Goal: Task Accomplishment & Management: Manage account settings

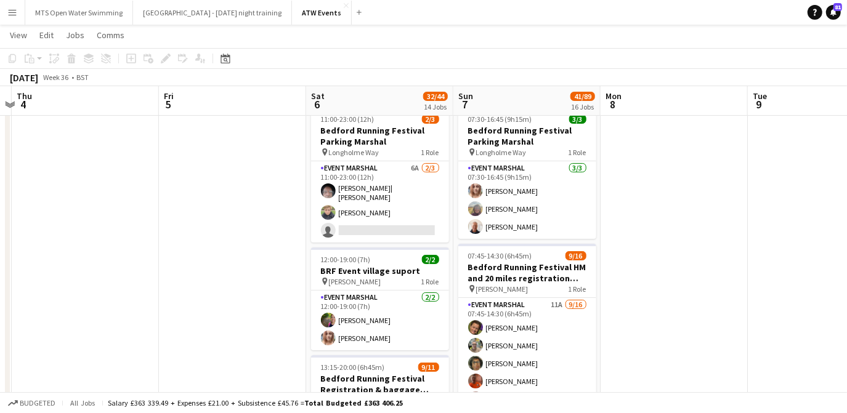
scroll to position [36, 0]
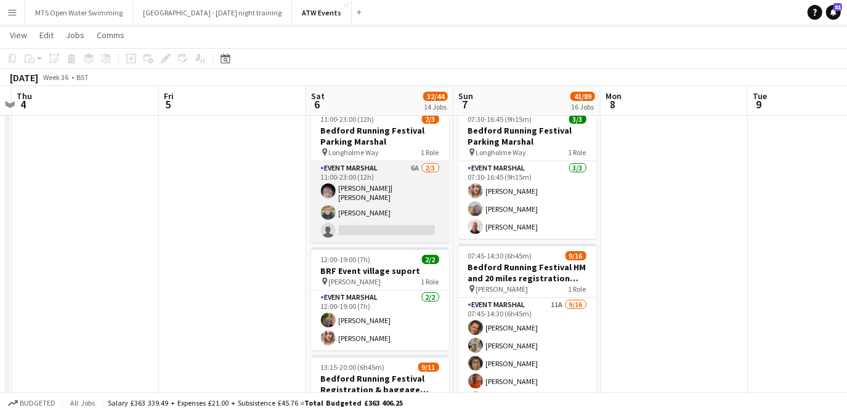
click at [410, 165] on app-card-role "Event Marshal 6A 2/3 11:00-23:00 (12h) Andrew| Menga Adam Foddering single-neut…" at bounding box center [380, 201] width 138 height 81
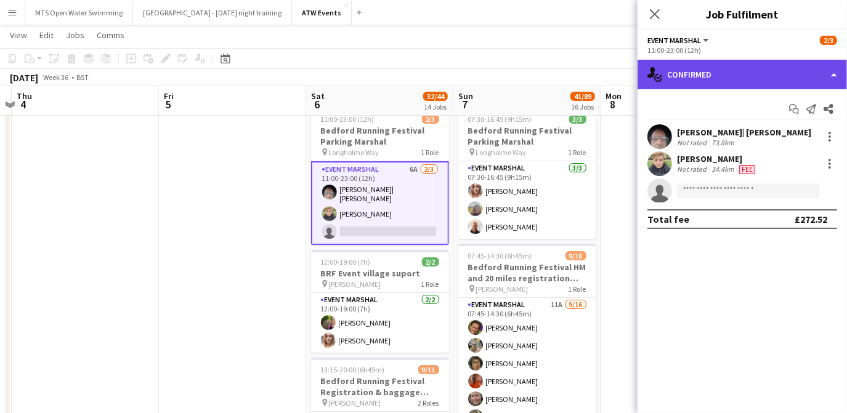
click at [684, 74] on div "single-neutral-actions-check-2 Confirmed" at bounding box center [742, 75] width 209 height 30
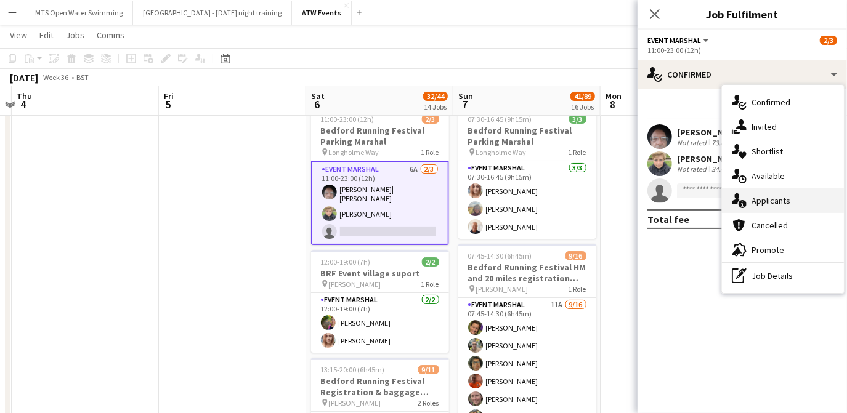
click at [764, 209] on div "single-neutral-actions-information Applicants" at bounding box center [783, 201] width 122 height 25
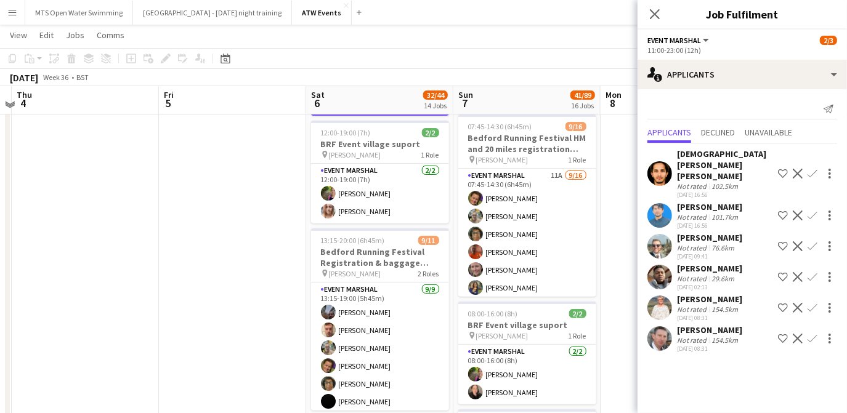
scroll to position [164, 0]
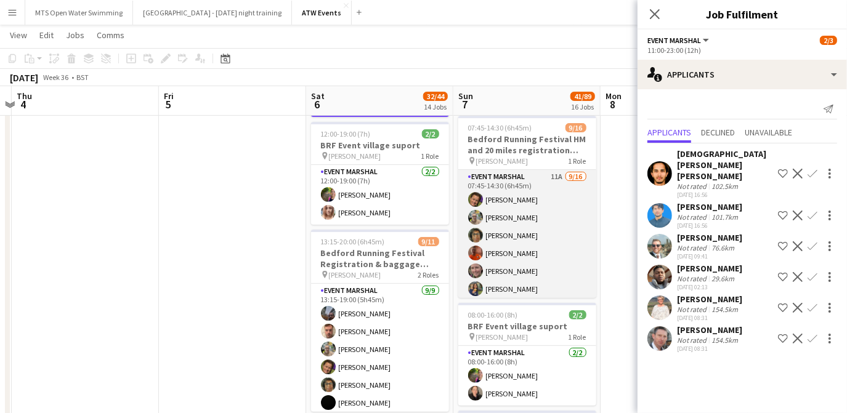
click at [537, 195] on app-card-role "Event Marshal 11A 9/16 07:45-14:30 (6h45m) Helen Parker Louise Foster Julie You…" at bounding box center [527, 325] width 138 height 310
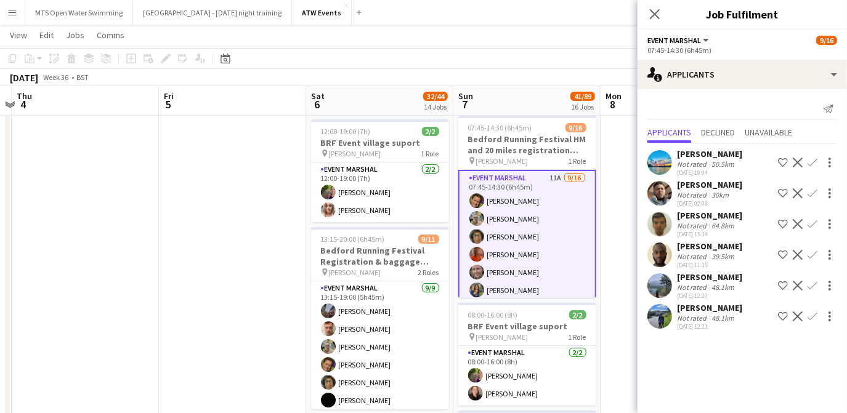
click at [811, 254] on app-icon "Confirm" at bounding box center [813, 255] width 10 height 10
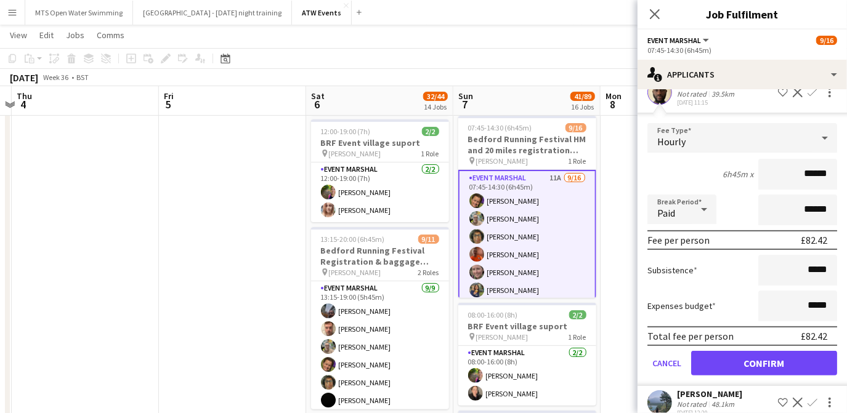
scroll to position [163, 0]
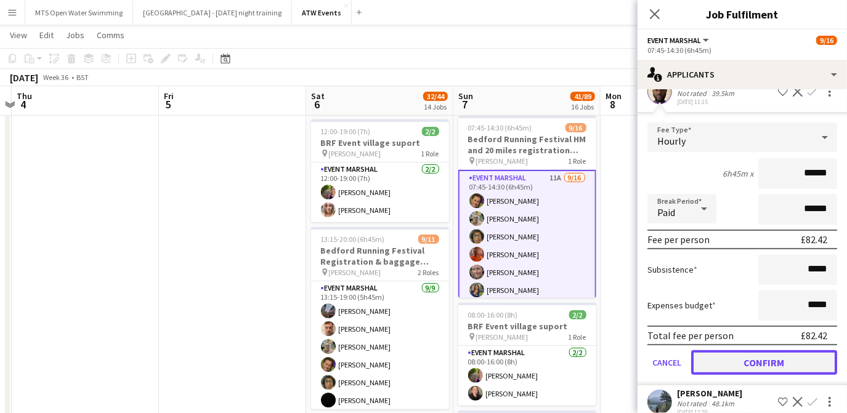
click at [753, 357] on button "Confirm" at bounding box center [764, 363] width 146 height 25
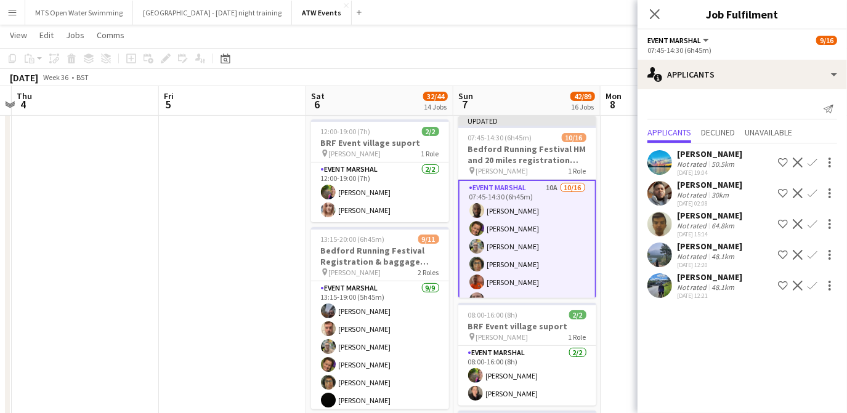
scroll to position [0, 0]
click at [811, 252] on app-icon "Confirm" at bounding box center [813, 255] width 10 height 10
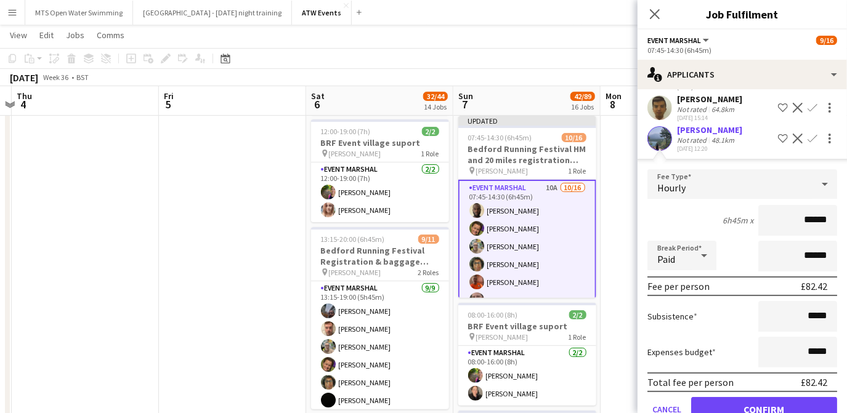
scroll to position [123, 0]
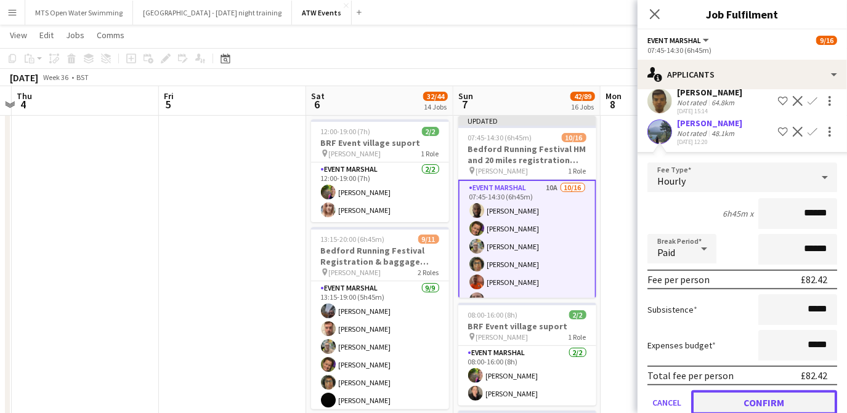
click at [785, 402] on button "Confirm" at bounding box center [764, 403] width 146 height 25
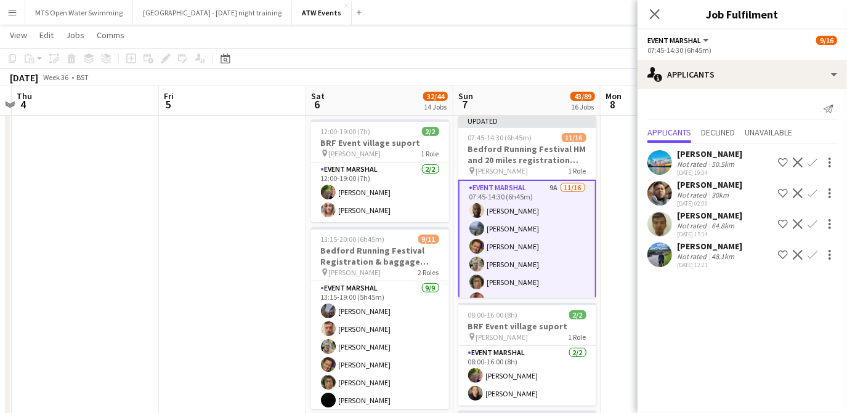
scroll to position [0, 0]
click at [809, 253] on app-icon "Confirm" at bounding box center [813, 255] width 10 height 10
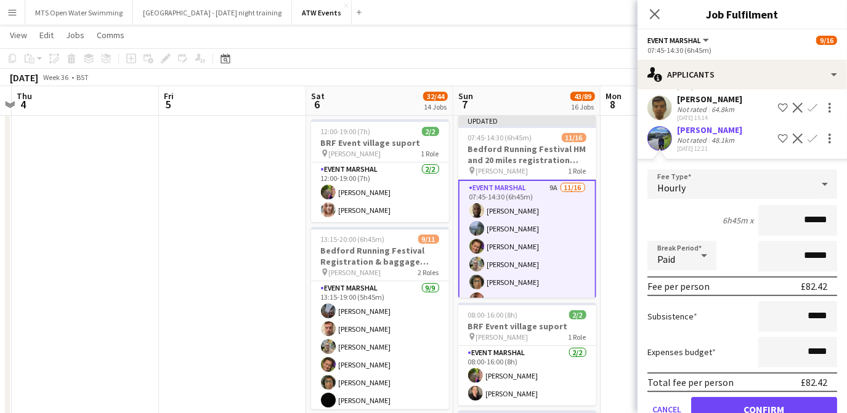
scroll to position [145, 0]
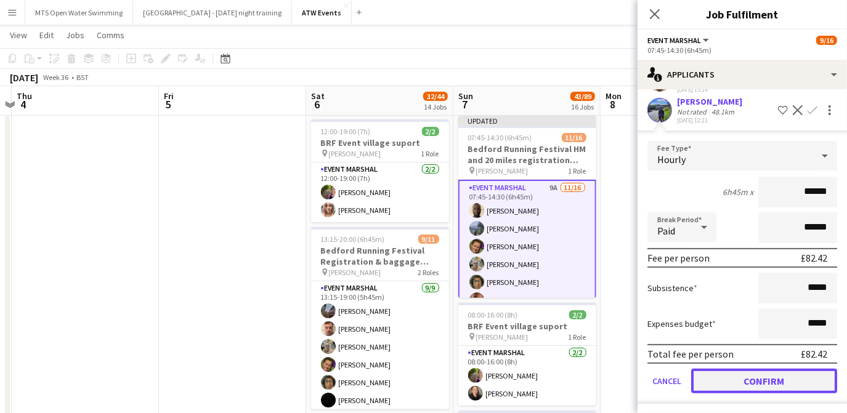
click at [774, 375] on button "Confirm" at bounding box center [764, 381] width 146 height 25
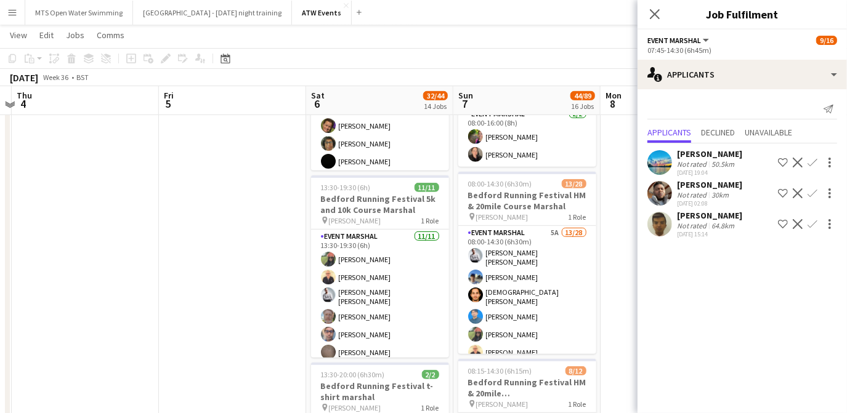
scroll to position [404, 0]
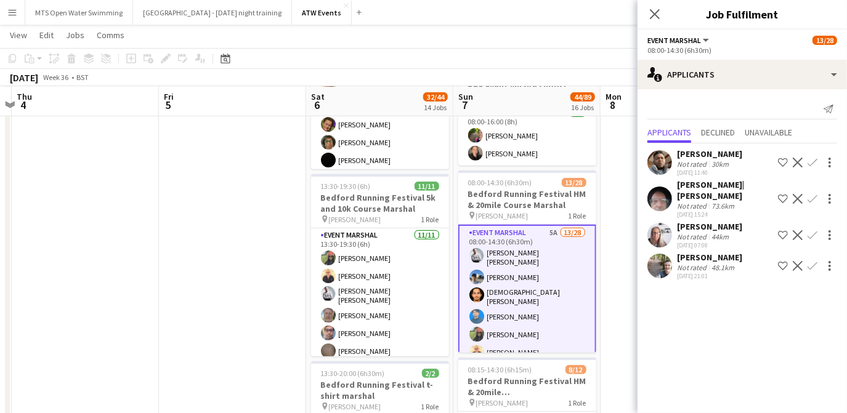
scroll to position [192, 0]
click at [812, 194] on app-icon "Confirm" at bounding box center [813, 199] width 10 height 10
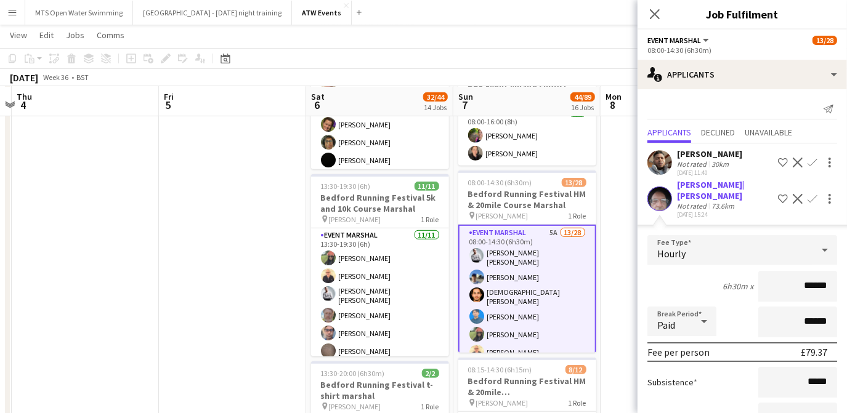
scroll to position [145, 0]
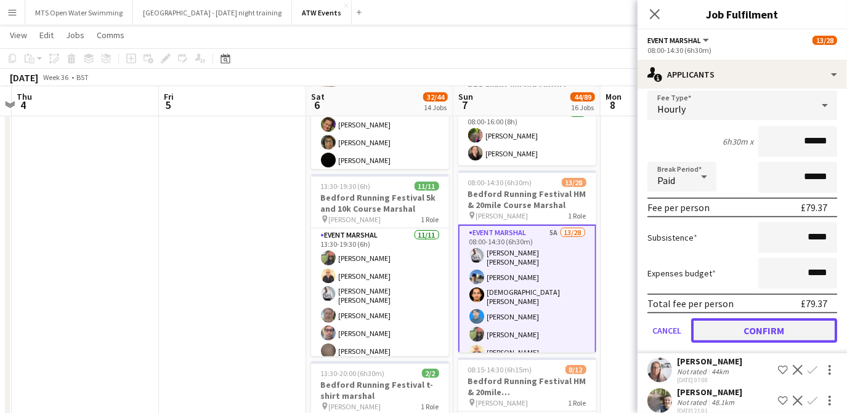
click at [770, 319] on button "Confirm" at bounding box center [764, 331] width 146 height 25
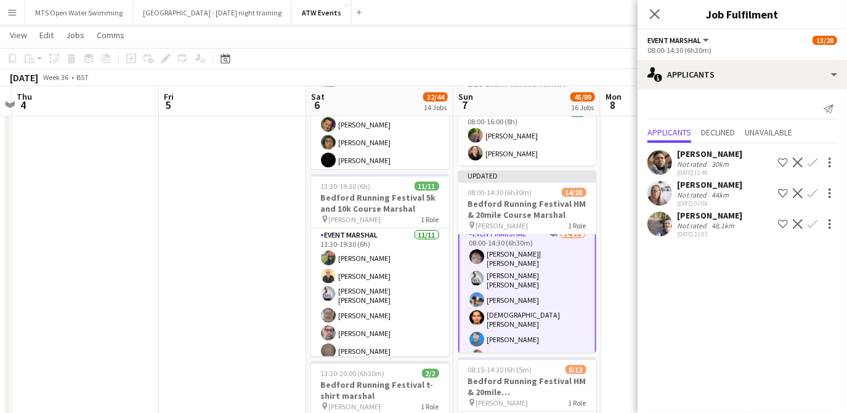
scroll to position [0, 0]
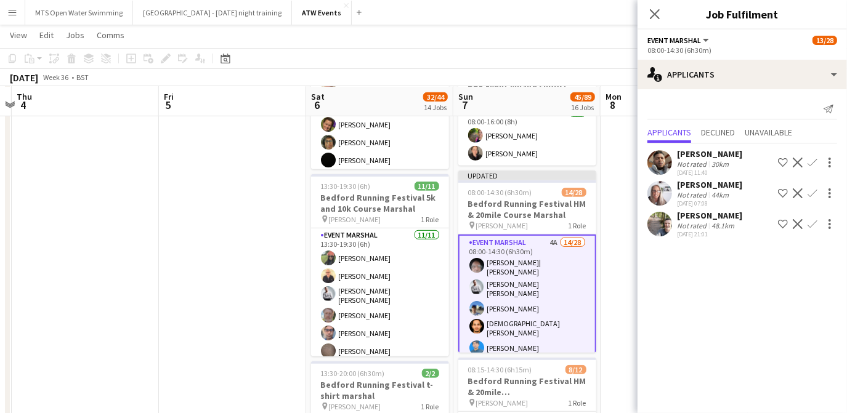
click at [818, 221] on app-icon "Confirm" at bounding box center [813, 224] width 10 height 10
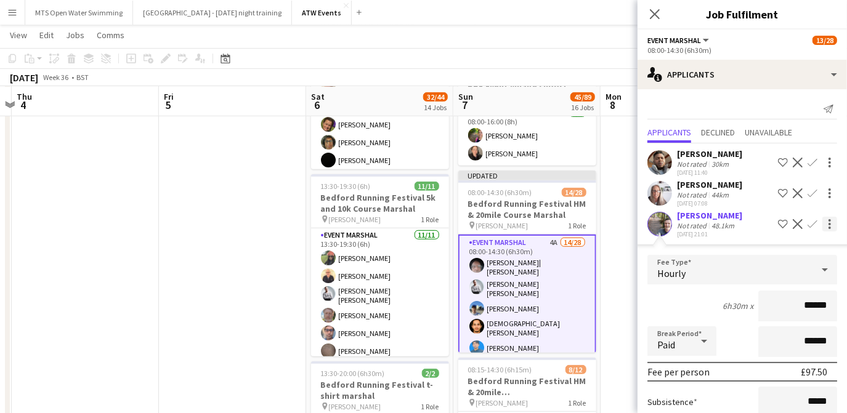
scroll to position [114, 0]
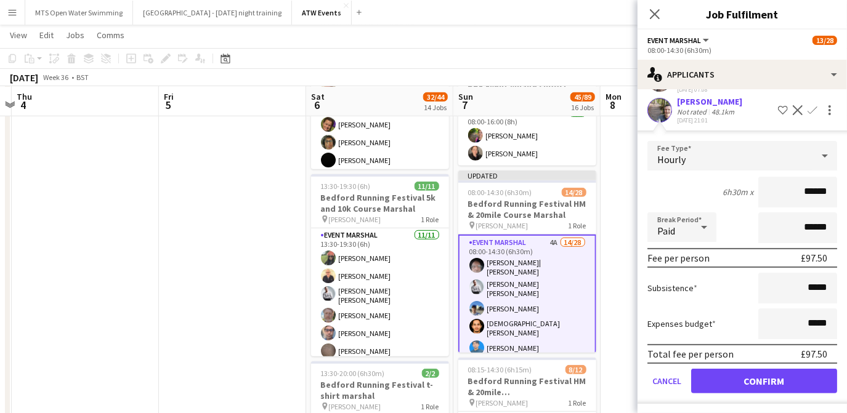
type input "******"
click at [741, 381] on button "Confirm" at bounding box center [764, 381] width 146 height 25
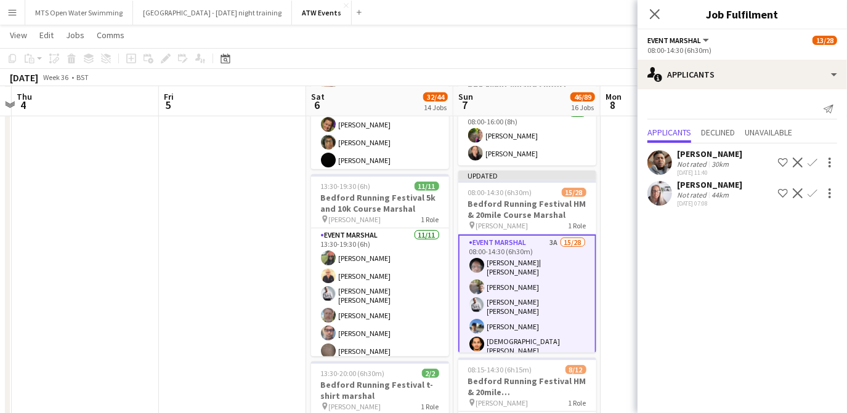
scroll to position [0, 0]
click at [812, 191] on app-icon "Confirm" at bounding box center [813, 194] width 10 height 10
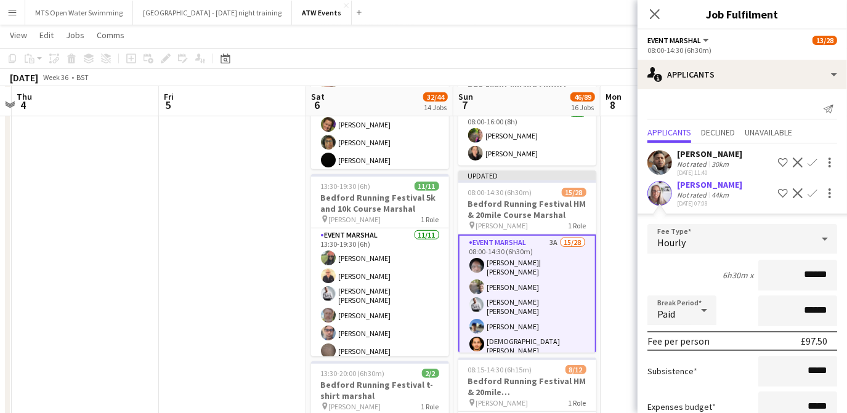
scroll to position [83, 0]
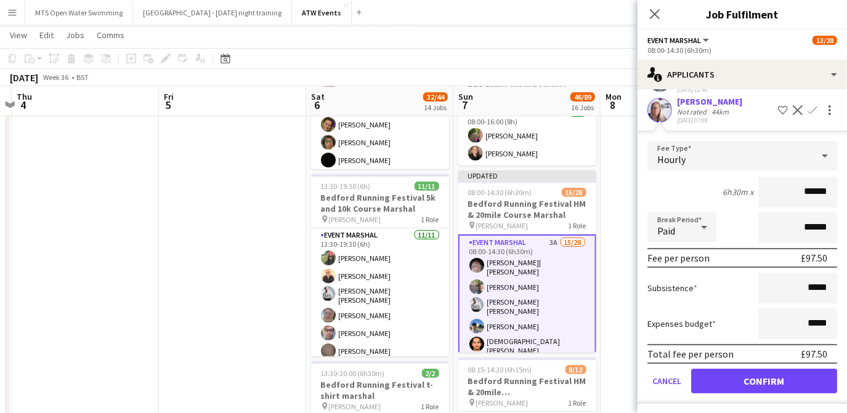
type input "******"
click at [749, 385] on button "Confirm" at bounding box center [764, 381] width 146 height 25
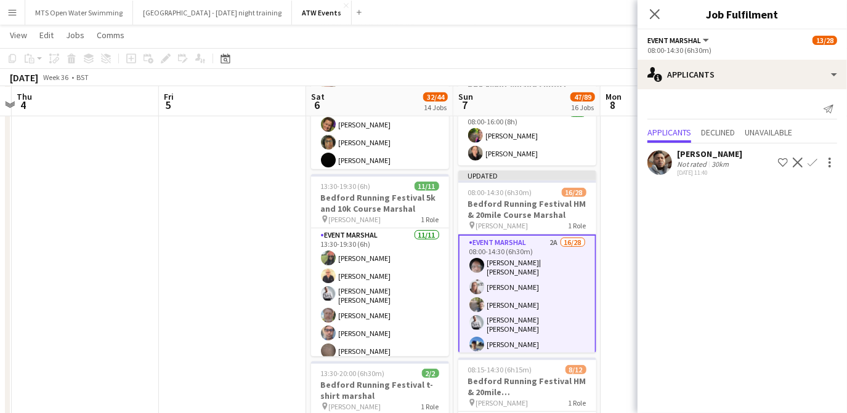
scroll to position [0, 0]
click at [655, 10] on icon "Close pop-in" at bounding box center [655, 14] width 12 height 12
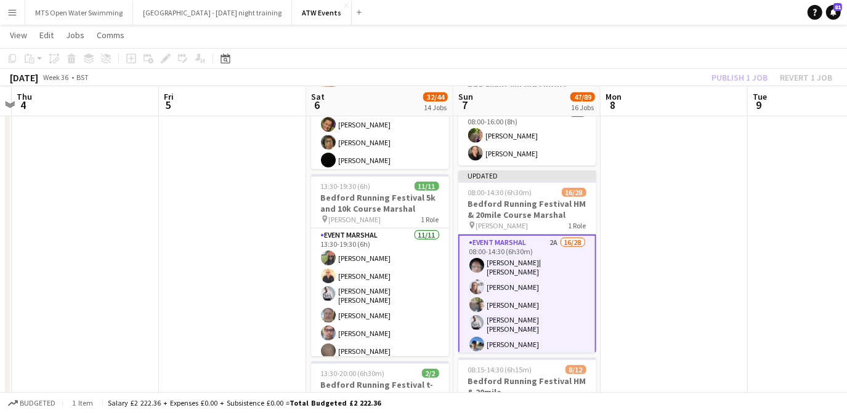
click at [753, 76] on div "Publish 1 job Revert 1 job" at bounding box center [772, 78] width 150 height 16
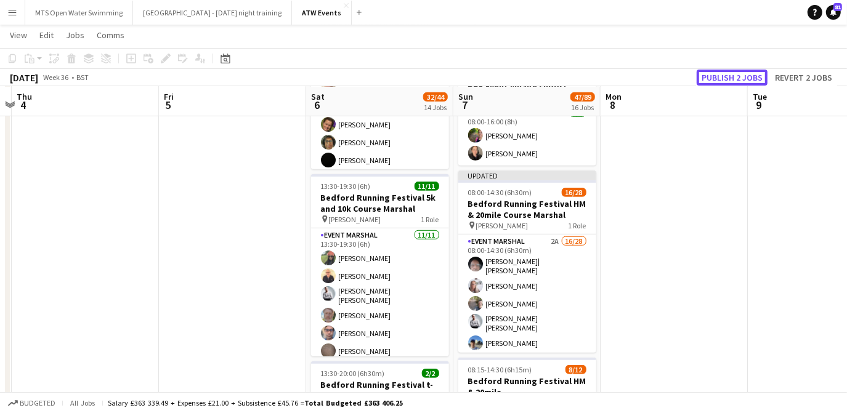
click at [753, 76] on button "Publish 2 jobs" at bounding box center [732, 78] width 71 height 16
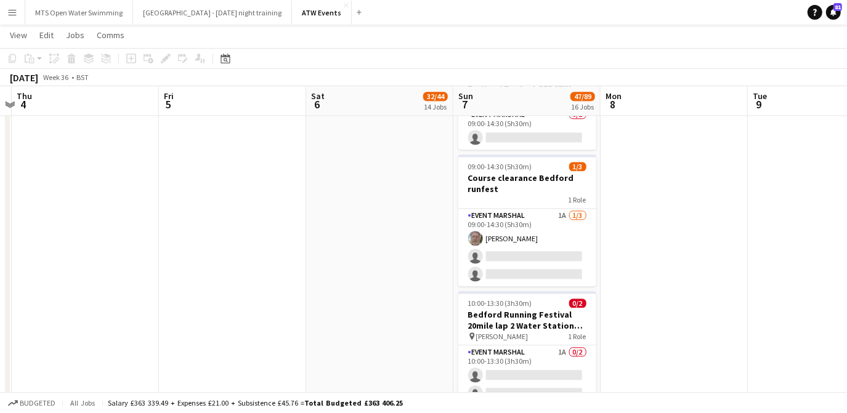
scroll to position [1915, 0]
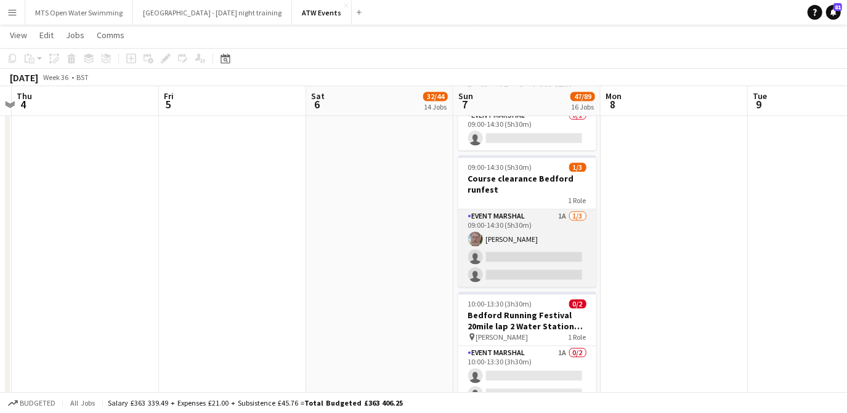
click at [563, 215] on app-card-role "Event Marshal 1A 1/3 09:00-14:30 (5h30m) Christopher Renforth single-neutral-ac…" at bounding box center [527, 248] width 138 height 78
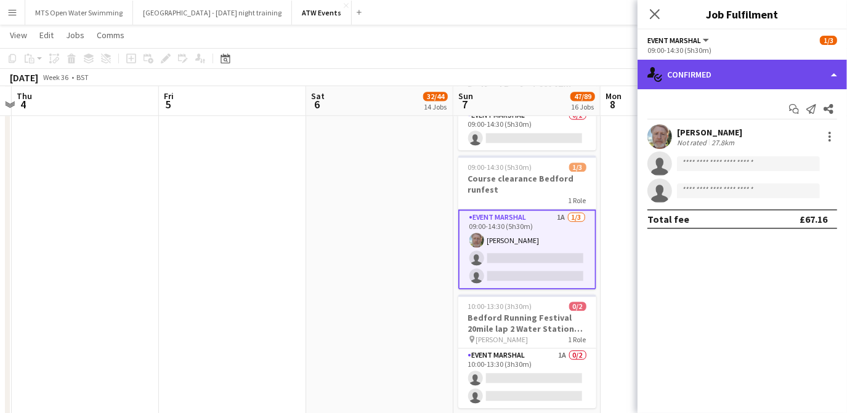
click at [726, 67] on div "single-neutral-actions-check-2 Confirmed" at bounding box center [742, 75] width 209 height 30
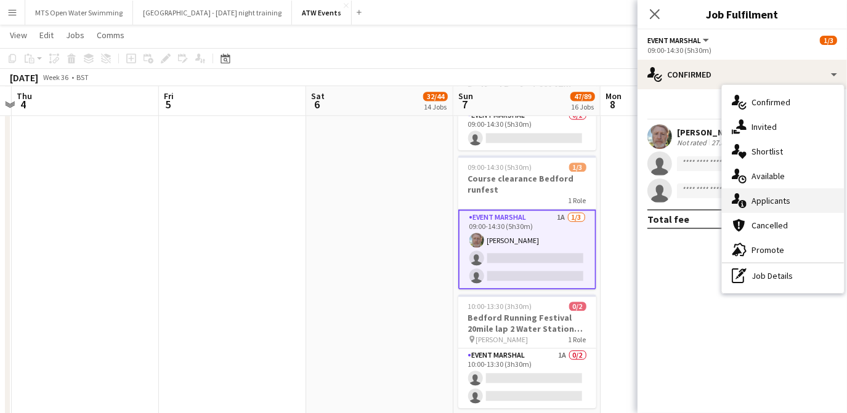
click at [755, 207] on div "single-neutral-actions-information Applicants" at bounding box center [783, 201] width 122 height 25
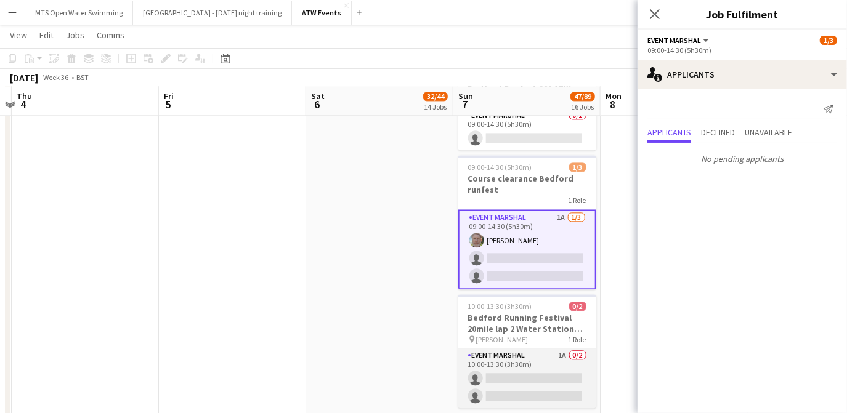
click at [563, 352] on app-card-role "Event Marshal 1A 0/2 10:00-13:30 (3h30m) single-neutral-actions single-neutral-…" at bounding box center [527, 379] width 138 height 60
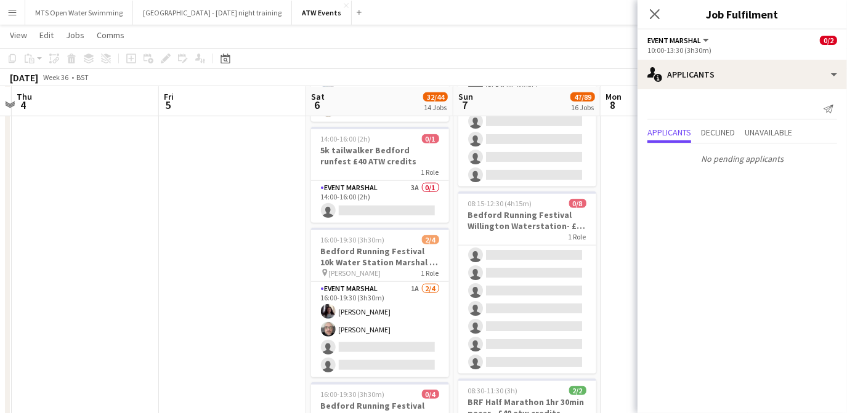
scroll to position [757, 0]
click at [421, 182] on app-card-role "Event Marshal 3A 0/1 14:00-16:00 (2h) single-neutral-actions" at bounding box center [380, 203] width 138 height 42
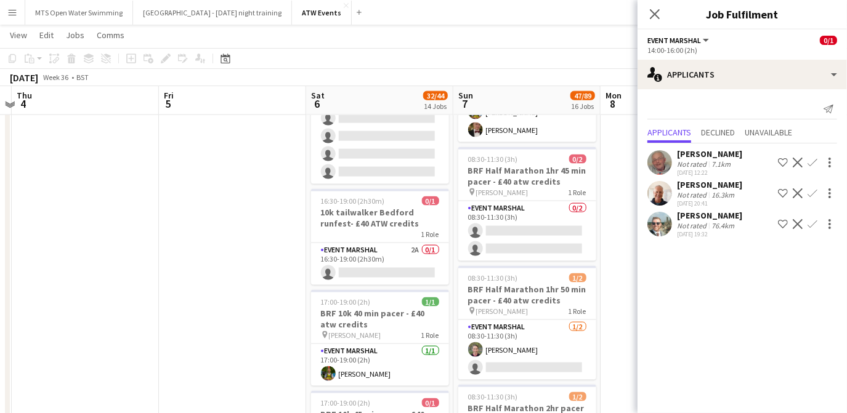
scroll to position [1107, 0]
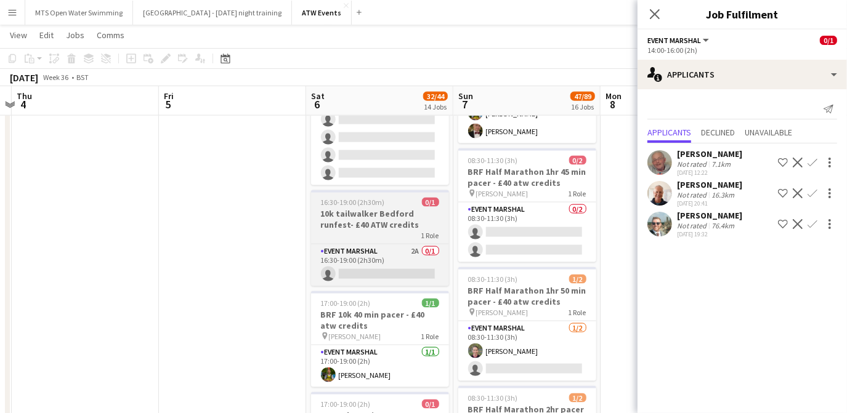
click at [416, 235] on app-job-card "16:30-19:00 (2h30m) 0/1 10k tailwalker Bedford runfest- £40 ATW credits 1 Role …" at bounding box center [380, 238] width 138 height 96
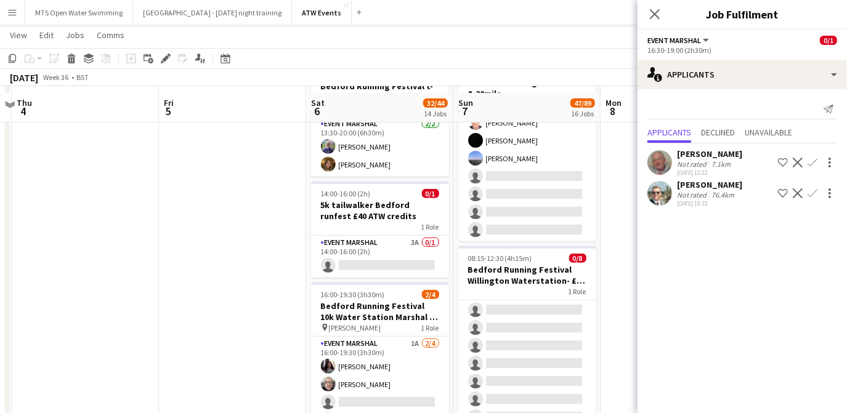
scroll to position [710, 0]
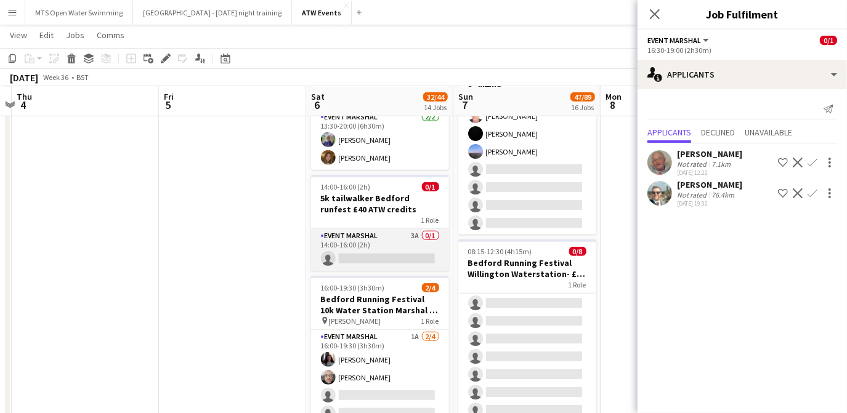
click at [414, 230] on app-card-role "Event Marshal 3A 0/1 14:00-16:00 (2h) single-neutral-actions" at bounding box center [380, 250] width 138 height 42
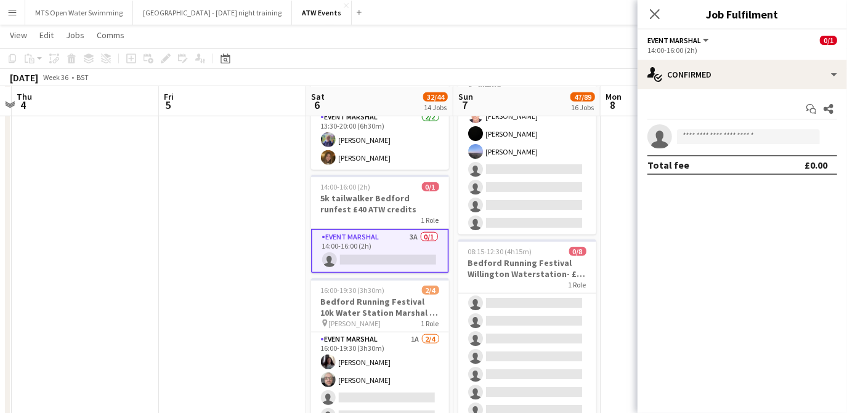
click at [414, 230] on app-card-role "Event Marshal 3A 0/1 14:00-16:00 (2h) single-neutral-actions" at bounding box center [380, 251] width 138 height 44
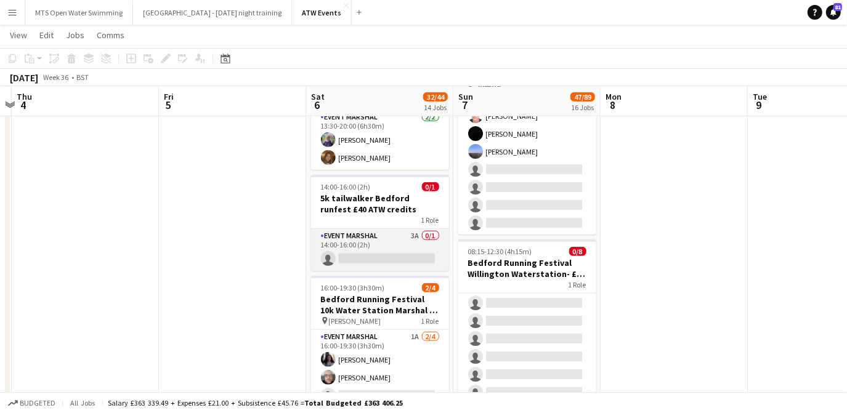
click at [414, 230] on app-card-role "Event Marshal 3A 0/1 14:00-16:00 (2h) single-neutral-actions" at bounding box center [380, 250] width 138 height 42
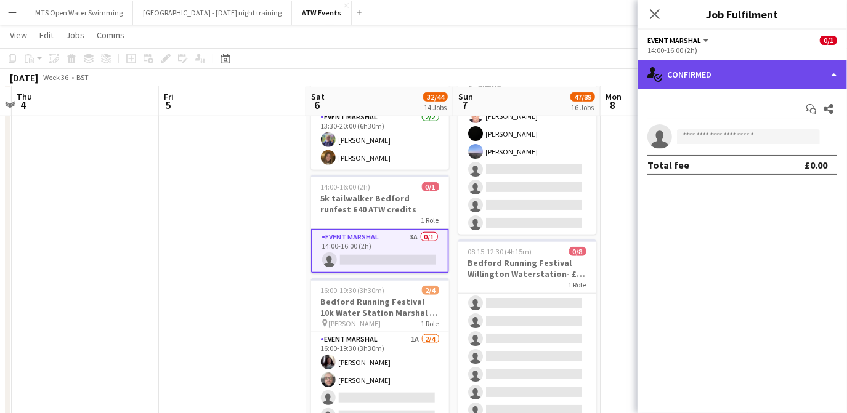
click at [731, 71] on div "single-neutral-actions-check-2 Confirmed" at bounding box center [742, 75] width 209 height 30
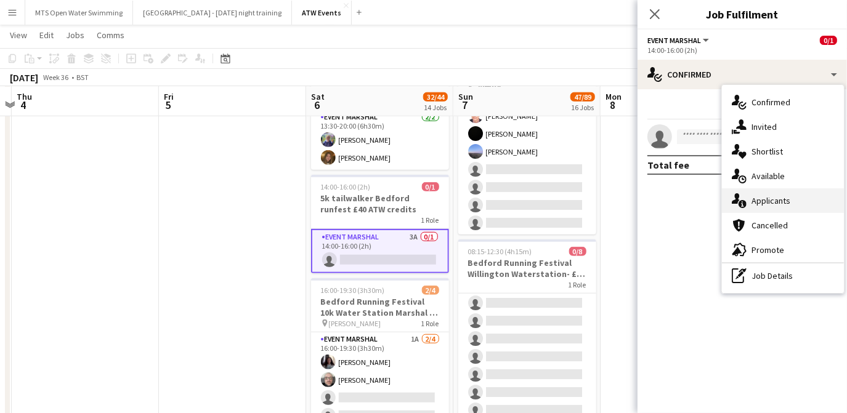
click at [755, 203] on div "single-neutral-actions-information Applicants" at bounding box center [783, 201] width 122 height 25
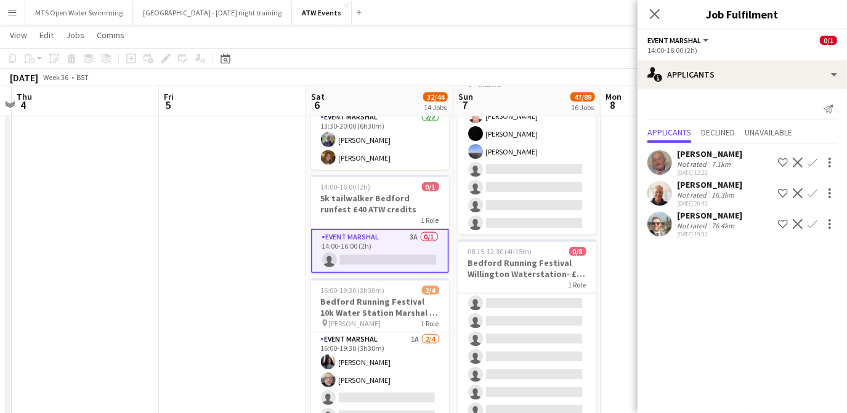
click at [814, 191] on app-icon "Confirm" at bounding box center [813, 194] width 10 height 10
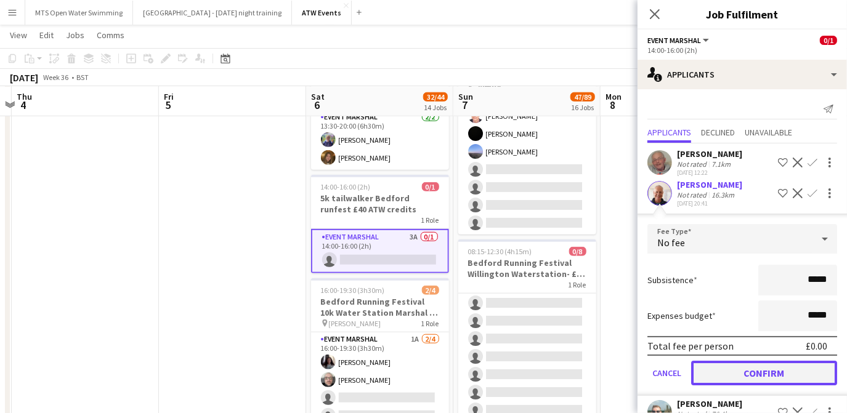
click at [741, 382] on button "Confirm" at bounding box center [764, 373] width 146 height 25
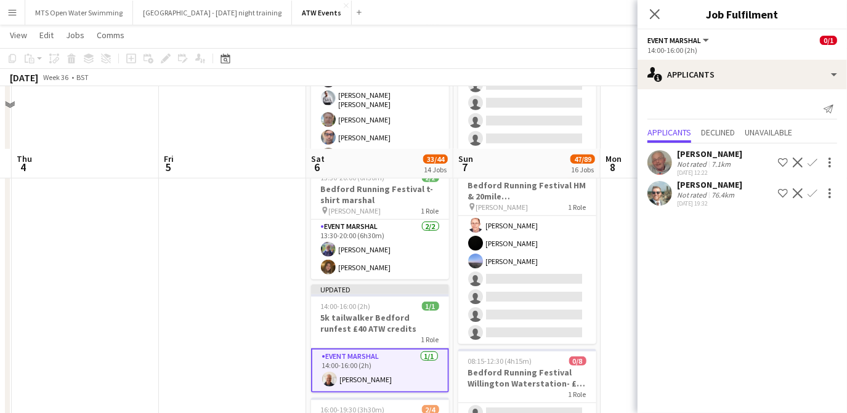
scroll to position [590, 0]
